Goal: Task Accomplishment & Management: Use online tool/utility

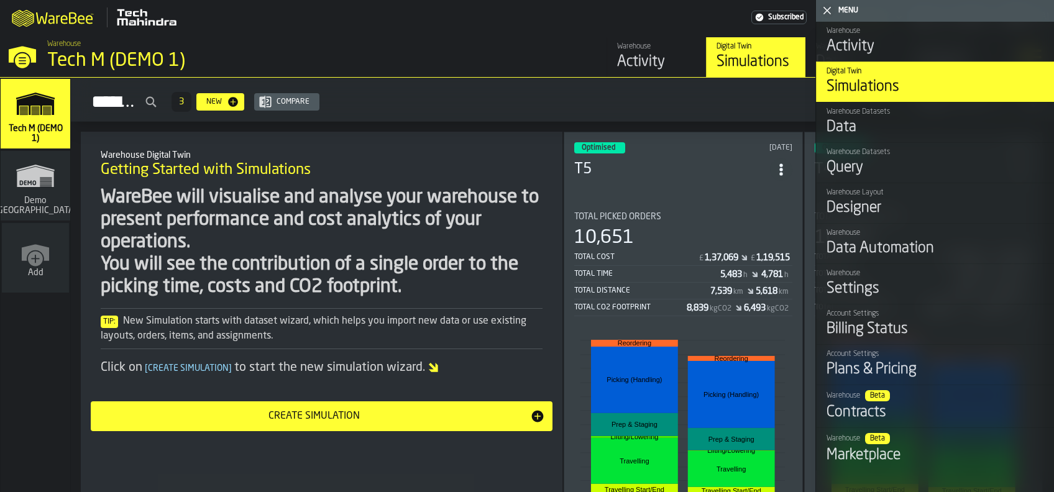
click at [829, 9] on icon "button-toggle-Close me" at bounding box center [826, 10] width 15 height 15
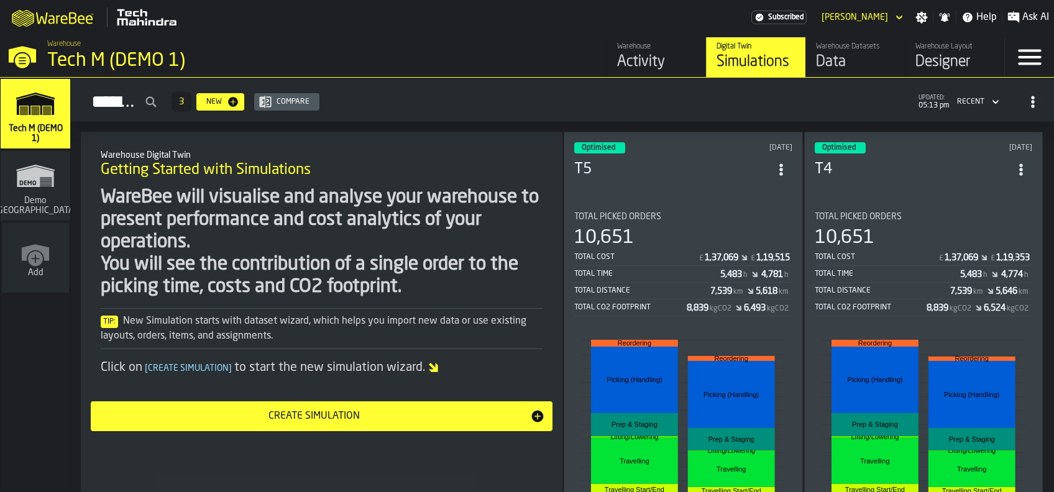
click at [715, 186] on header "Optimised [DATE] T5" at bounding box center [683, 167] width 218 height 50
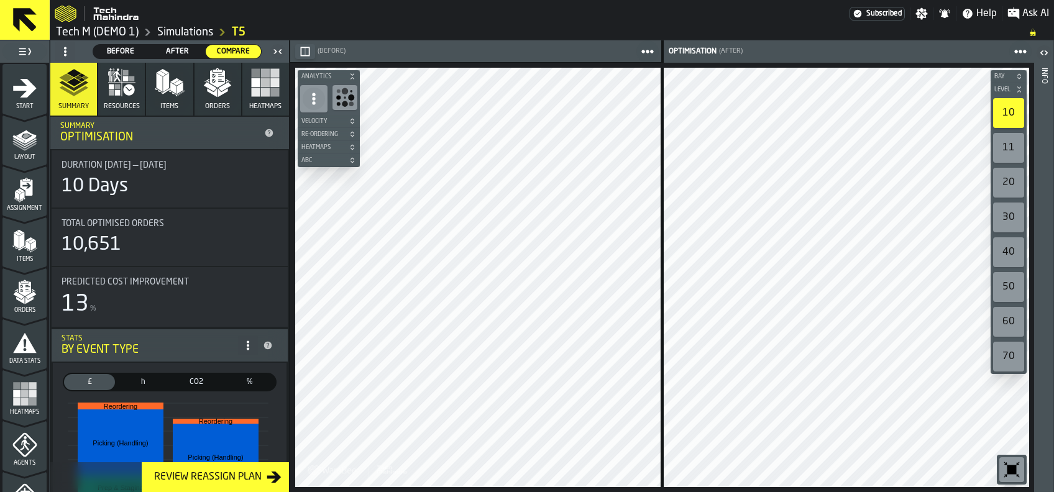
click at [238, 32] on link "T5" at bounding box center [239, 32] width 14 height 14
click at [117, 46] on span "Before" at bounding box center [120, 51] width 45 height 11
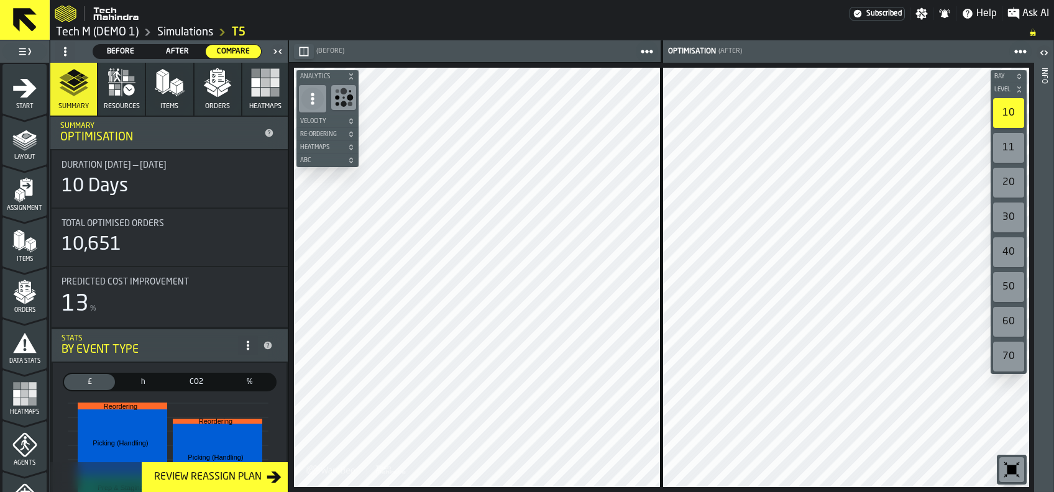
click at [263, 91] on rect "button" at bounding box center [265, 92] width 9 height 9
click at [213, 86] on icon "button" at bounding box center [218, 83] width 30 height 30
